Goal: Transaction & Acquisition: Purchase product/service

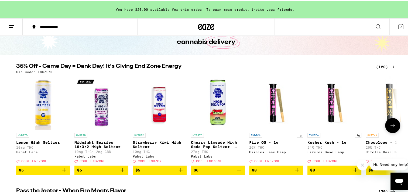
scroll to position [36, 0]
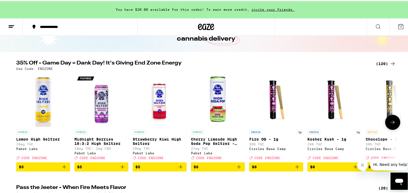
click at [390, 121] on icon at bounding box center [392, 121] width 6 height 6
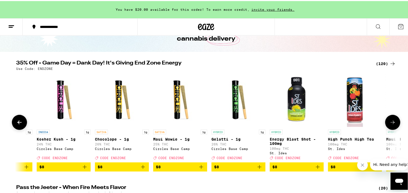
scroll to position [0, 321]
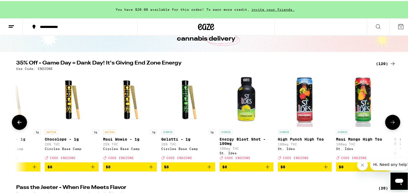
click at [390, 121] on icon at bounding box center [392, 121] width 6 height 6
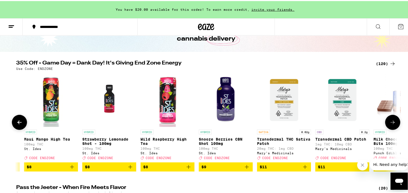
scroll to position [0, 641]
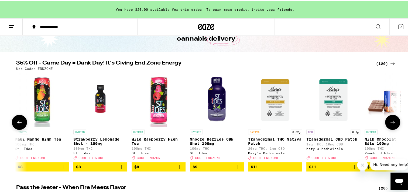
click at [390, 121] on icon at bounding box center [392, 121] width 6 height 6
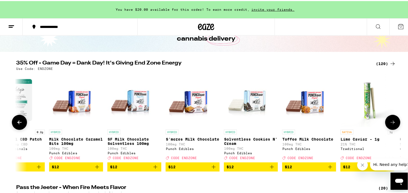
scroll to position [0, 962]
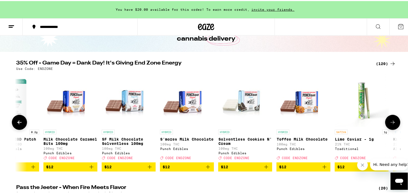
click at [390, 121] on icon at bounding box center [392, 121] width 6 height 6
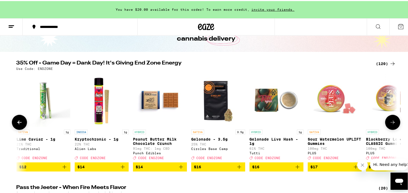
scroll to position [0, 1283]
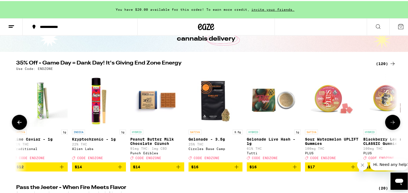
click at [390, 121] on icon at bounding box center [392, 121] width 6 height 6
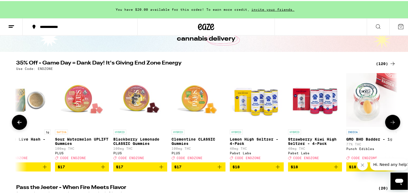
scroll to position [0, 1603]
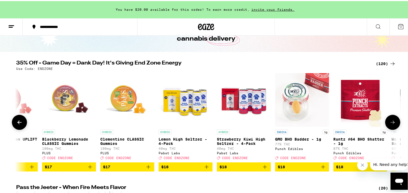
click at [390, 121] on icon at bounding box center [392, 121] width 6 height 6
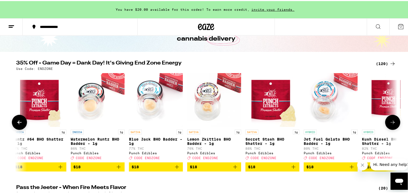
click at [390, 121] on icon at bounding box center [392, 121] width 6 height 6
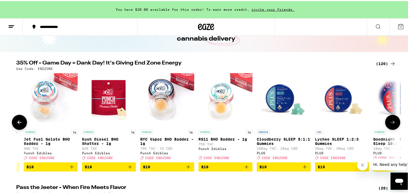
scroll to position [0, 2245]
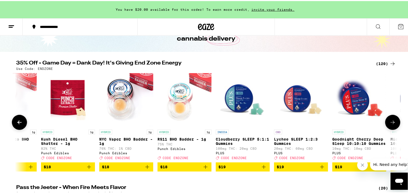
click at [390, 121] on icon at bounding box center [392, 121] width 6 height 6
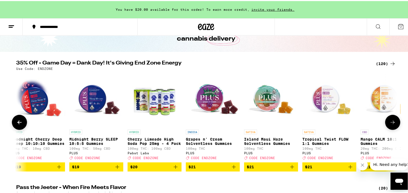
click at [390, 121] on icon at bounding box center [392, 121] width 6 height 6
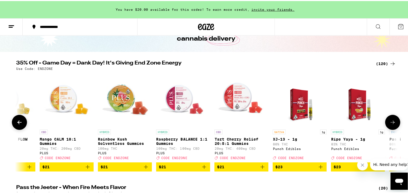
click at [390, 121] on icon at bounding box center [392, 121] width 6 height 6
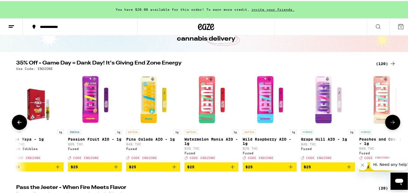
click at [390, 121] on icon at bounding box center [392, 121] width 6 height 6
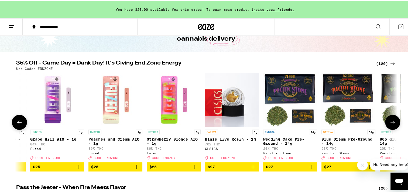
scroll to position [0, 3528]
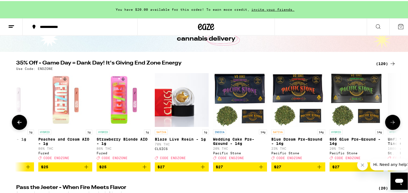
click at [390, 121] on icon at bounding box center [392, 121] width 6 height 6
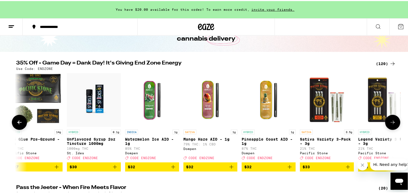
click at [390, 121] on icon at bounding box center [392, 121] width 6 height 6
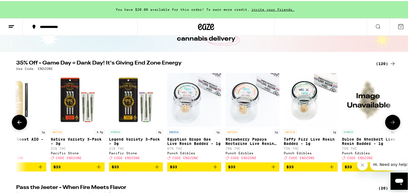
scroll to position [0, 4169]
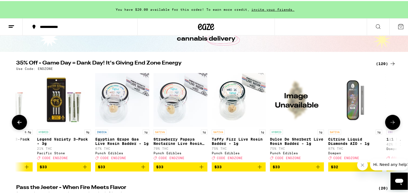
click at [390, 121] on icon at bounding box center [392, 121] width 6 height 6
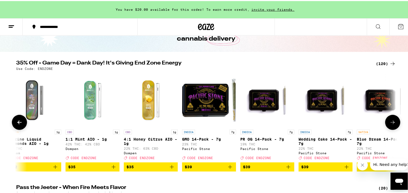
click at [390, 121] on icon at bounding box center [392, 121] width 6 height 6
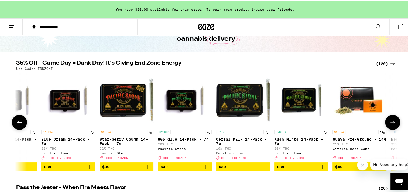
scroll to position [0, 4810]
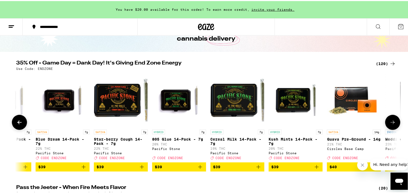
click at [390, 121] on icon at bounding box center [392, 121] width 6 height 6
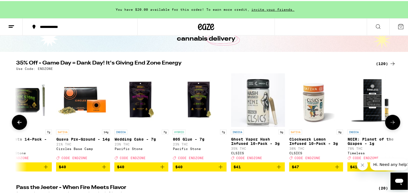
scroll to position [0, 5131]
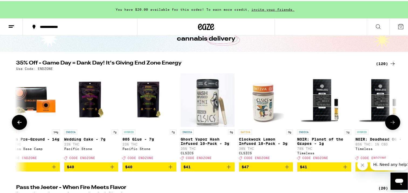
click at [390, 121] on icon at bounding box center [392, 121] width 6 height 6
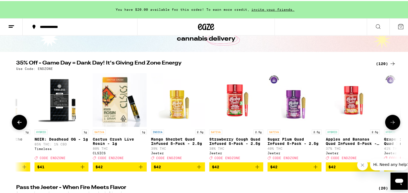
click at [390, 121] on icon at bounding box center [392, 121] width 6 height 6
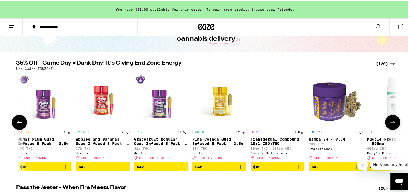
scroll to position [0, 5773]
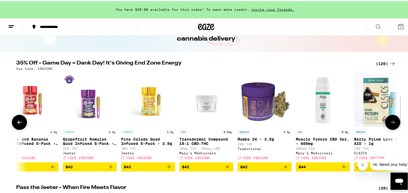
click at [390, 121] on icon at bounding box center [392, 121] width 6 height 6
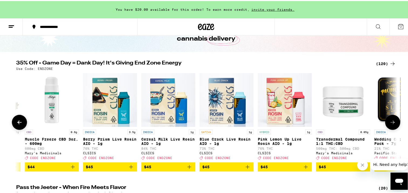
scroll to position [0, 6093]
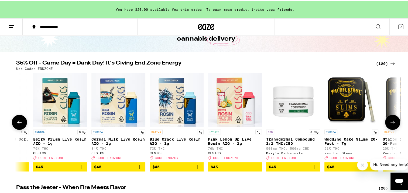
click at [390, 121] on icon at bounding box center [392, 121] width 6 height 6
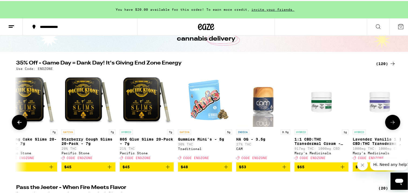
click at [390, 121] on icon at bounding box center [392, 121] width 6 height 6
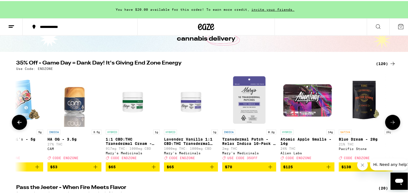
scroll to position [0, 6604]
